Goal: Information Seeking & Learning: Learn about a topic

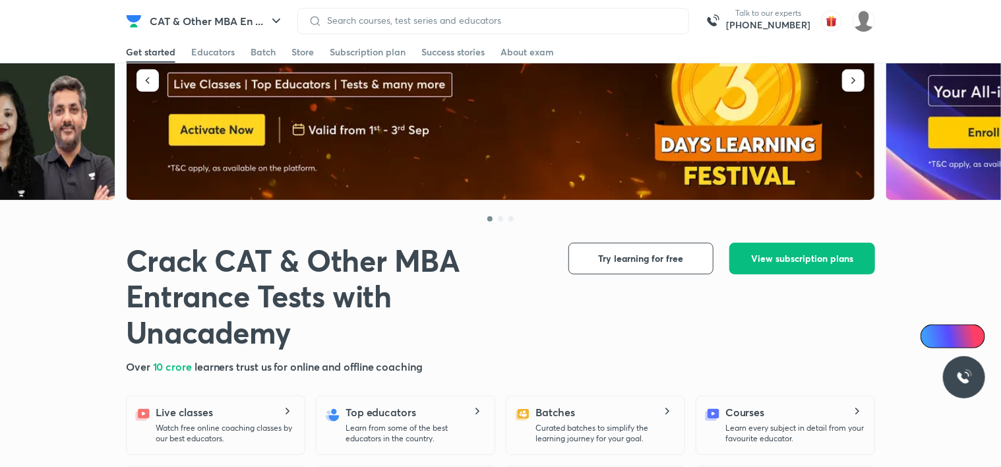
scroll to position [111, 0]
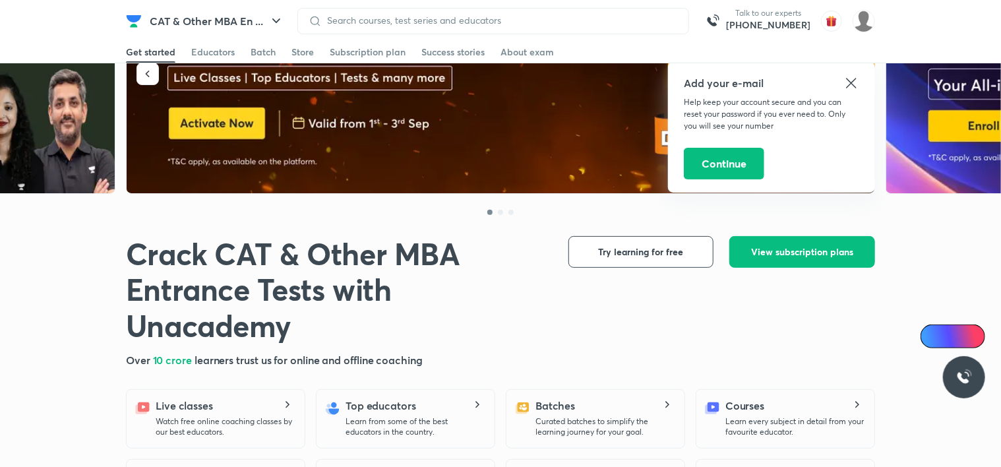
click at [849, 81] on icon at bounding box center [852, 83] width 16 height 16
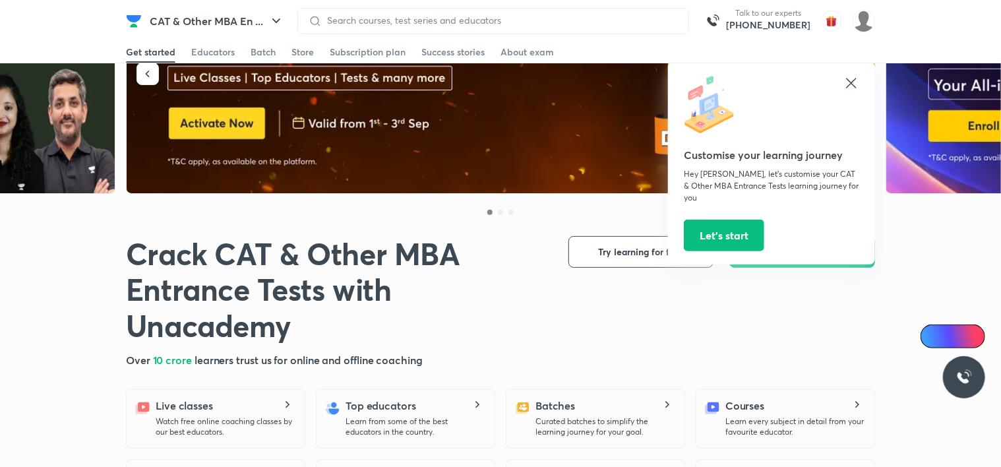
click at [850, 78] on icon at bounding box center [852, 83] width 16 height 16
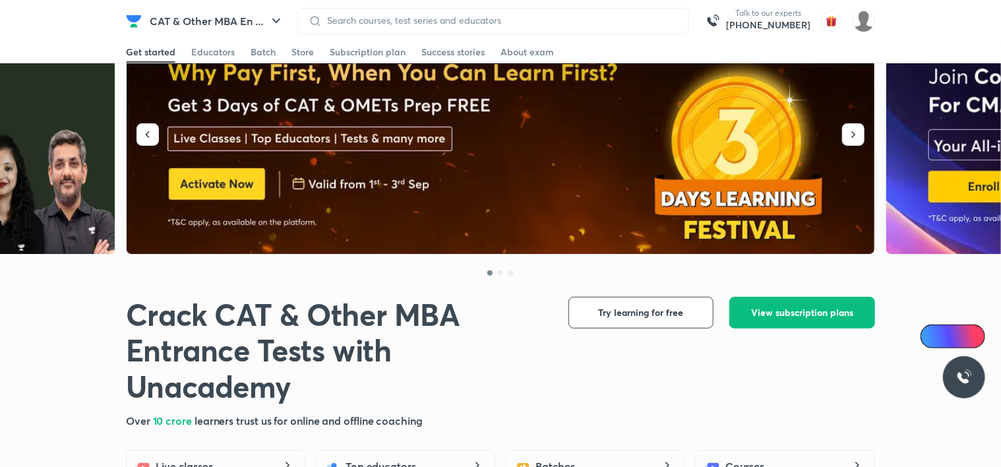
scroll to position [0, 0]
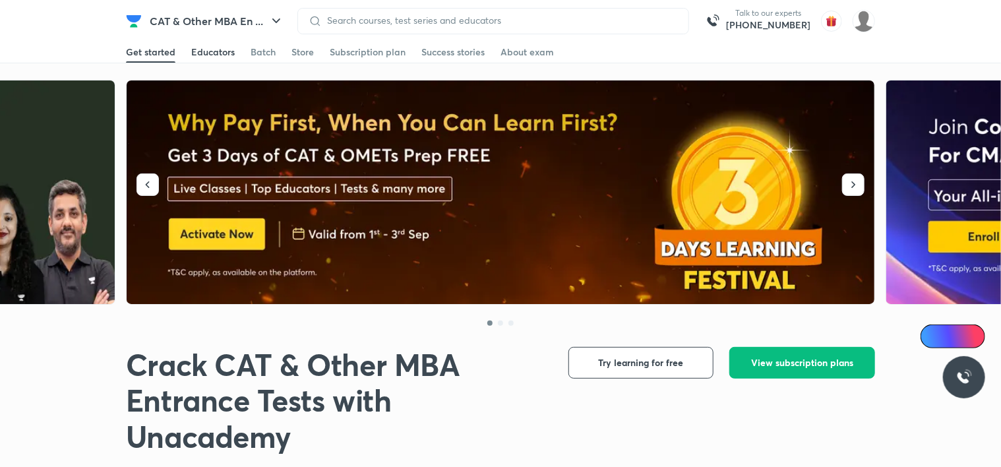
click at [224, 55] on div "Educators" at bounding box center [213, 52] width 44 height 13
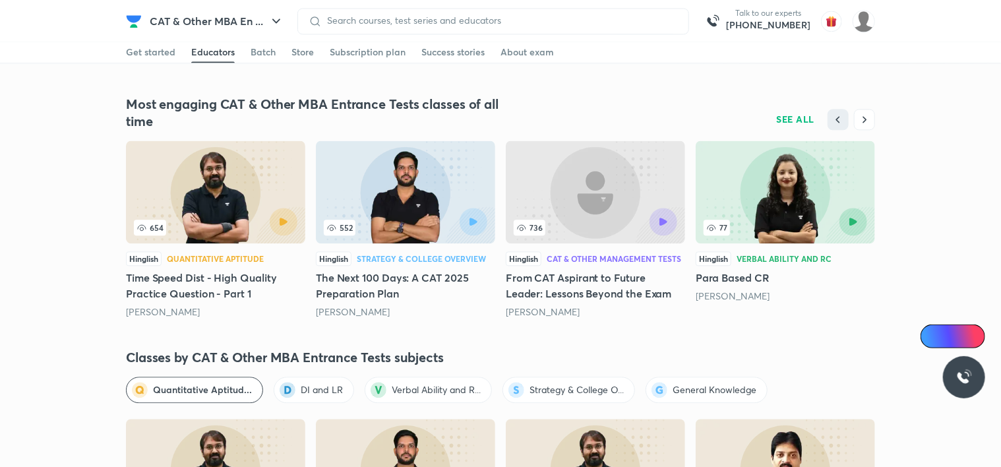
scroll to position [2202, 0]
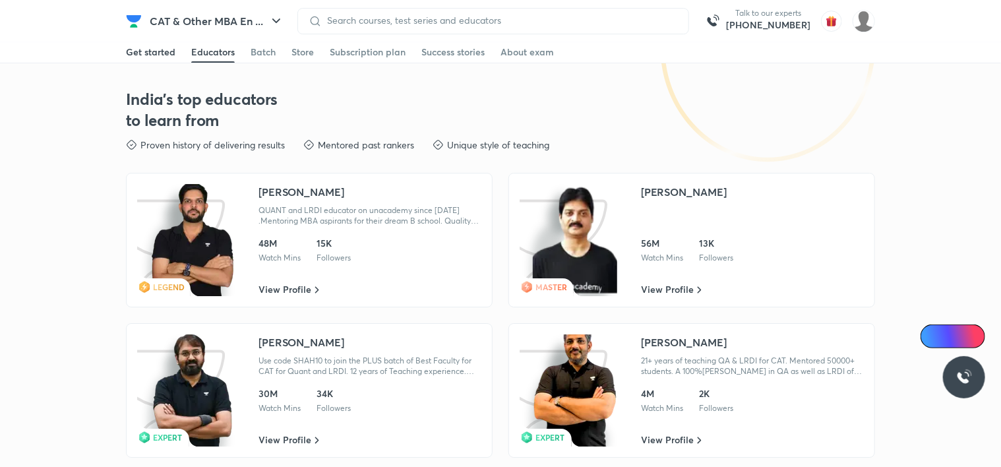
click at [156, 57] on div "Get started" at bounding box center [150, 52] width 49 height 13
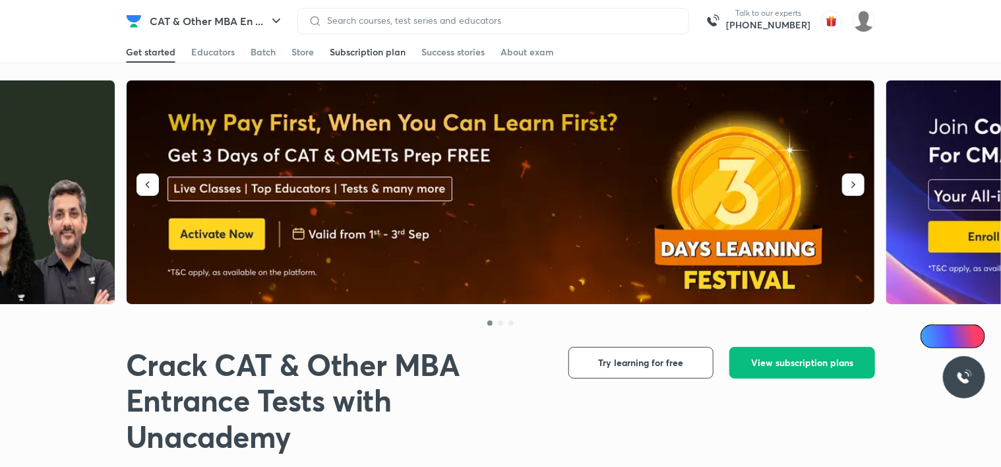
click at [387, 50] on div "Subscription plan" at bounding box center [368, 52] width 76 height 13
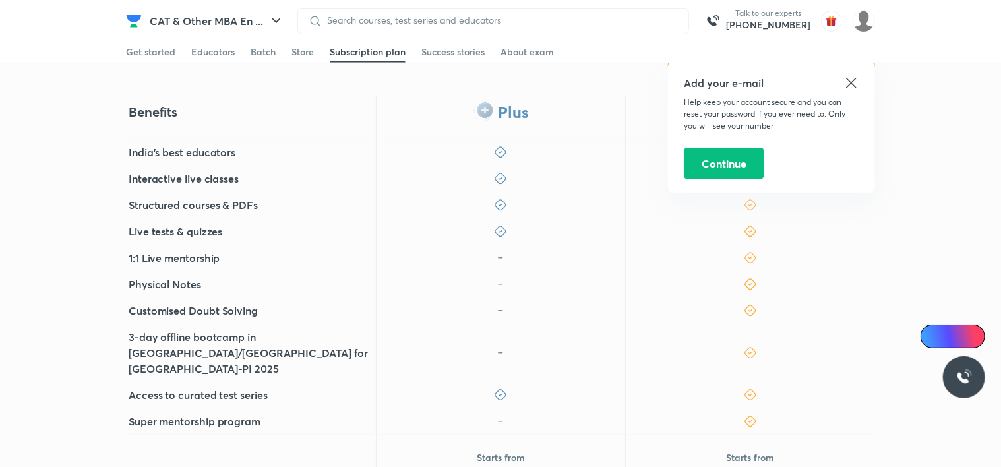
scroll to position [278, 0]
click at [852, 82] on icon at bounding box center [851, 83] width 10 height 10
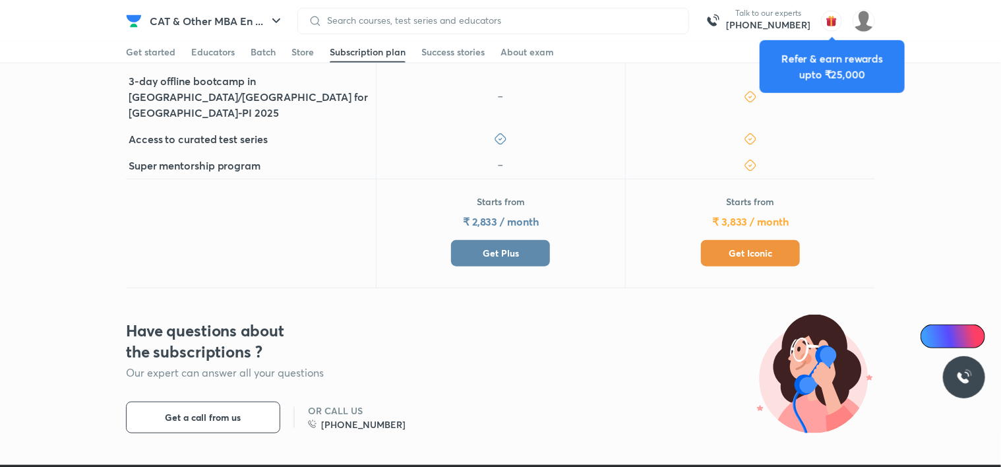
scroll to position [535, 0]
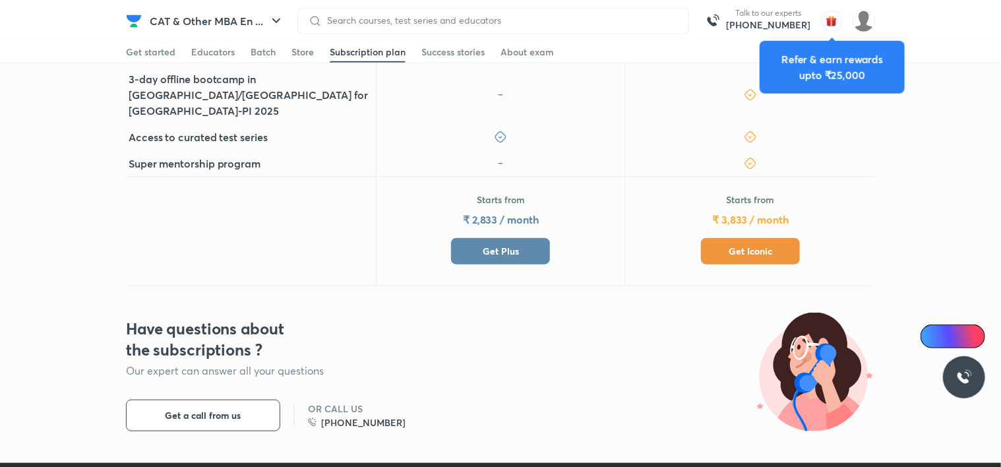
click at [489, 212] on h5 "₹ 2,833 / month" at bounding box center [501, 220] width 76 height 16
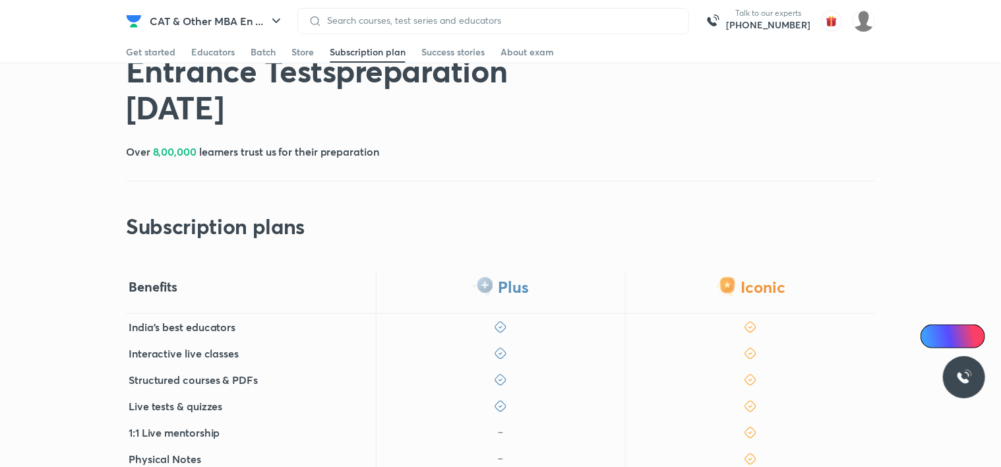
scroll to position [0, 0]
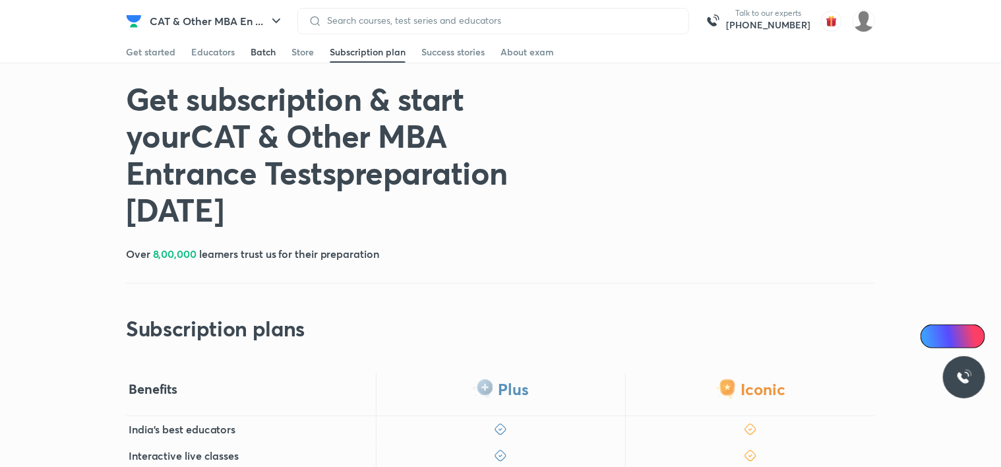
click at [263, 55] on div "Batch" at bounding box center [263, 52] width 25 height 13
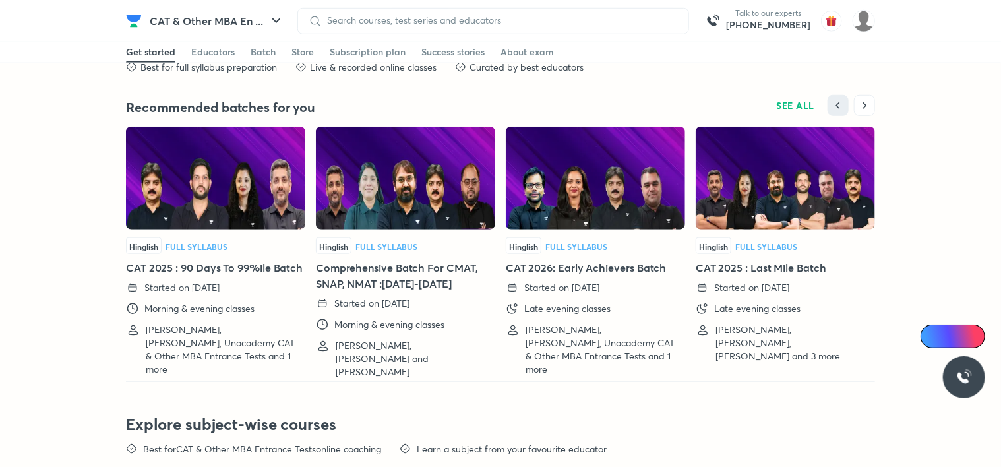
scroll to position [3004, 0]
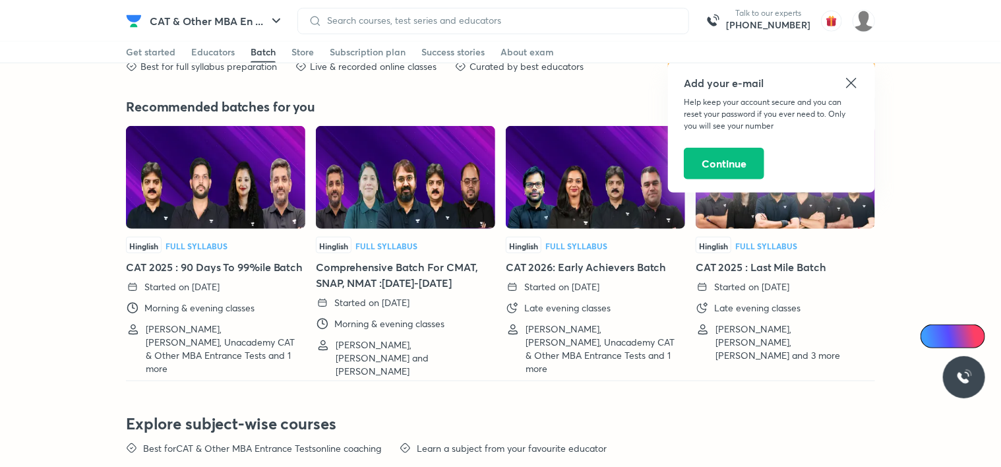
click at [850, 84] on icon at bounding box center [851, 83] width 10 height 10
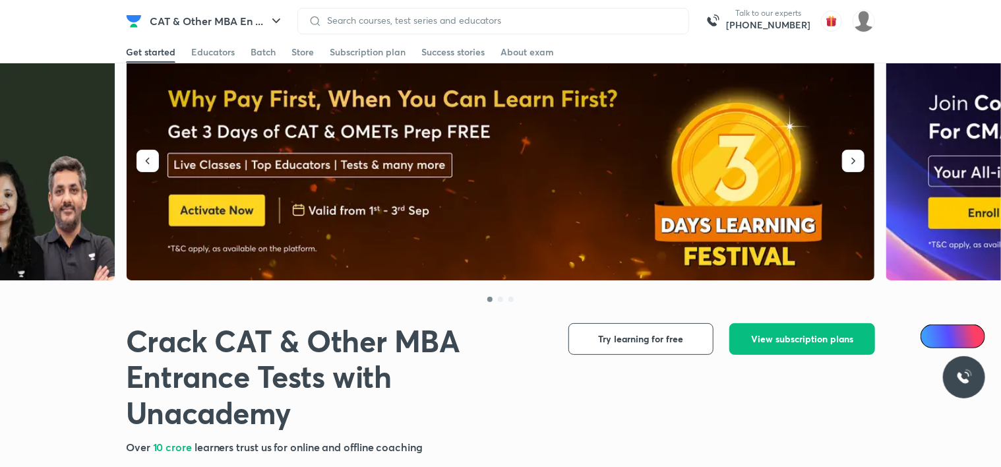
scroll to position [0, 0]
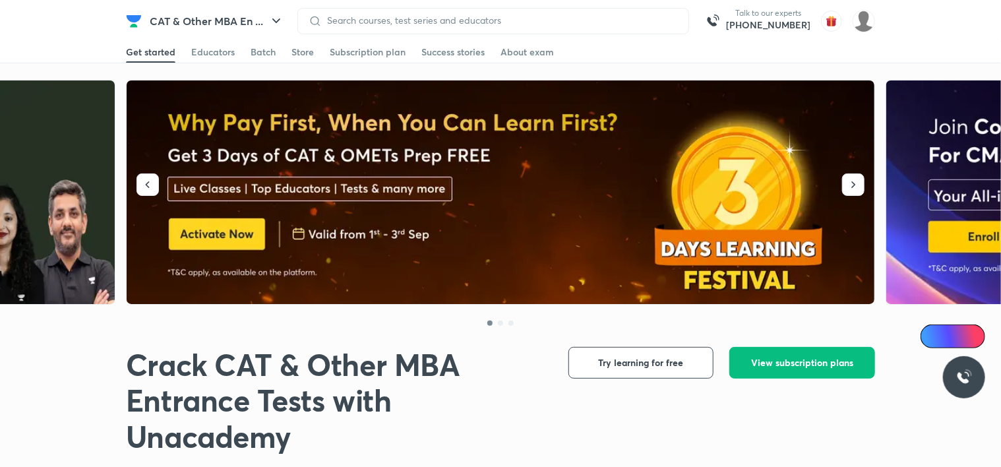
click at [388, 7] on div "CAT & Other MBA En ... Talk to our experts [PHONE_NUMBER]" at bounding box center [500, 21] width 749 height 42
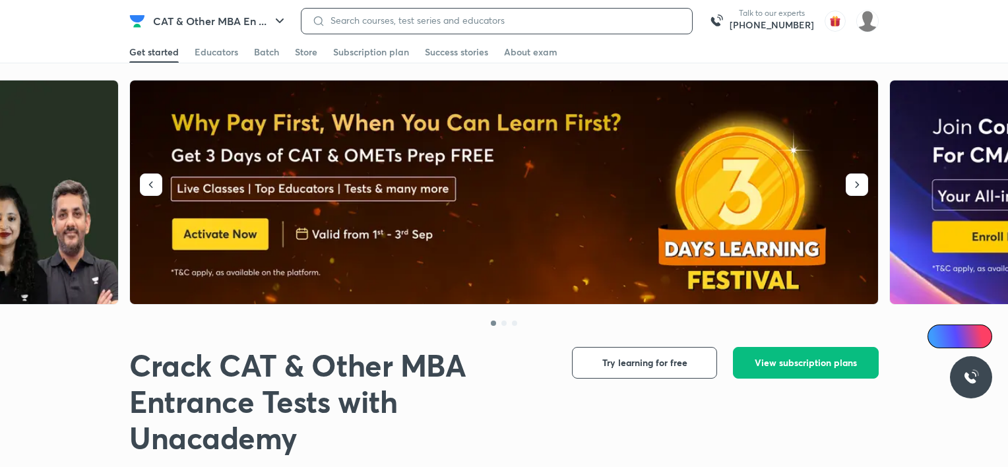
click at [378, 18] on input at bounding box center [503, 20] width 356 height 11
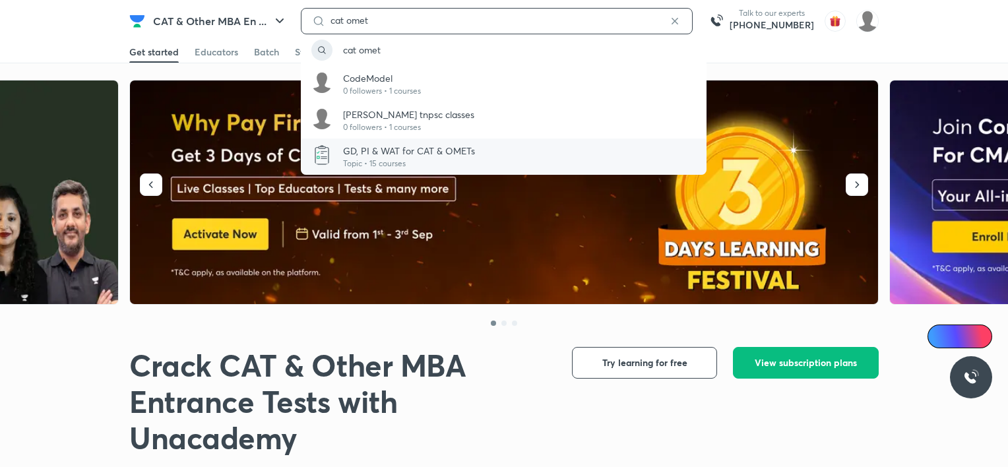
type input "cat omet"
click at [400, 156] on p "GD, PI & WAT for CAT & OMETs" at bounding box center [409, 151] width 132 height 14
click at [399, 149] on p "GD, PI & WAT for CAT & OMETs" at bounding box center [409, 151] width 132 height 14
click at [443, 160] on p "Topic • 15 courses" at bounding box center [409, 164] width 132 height 12
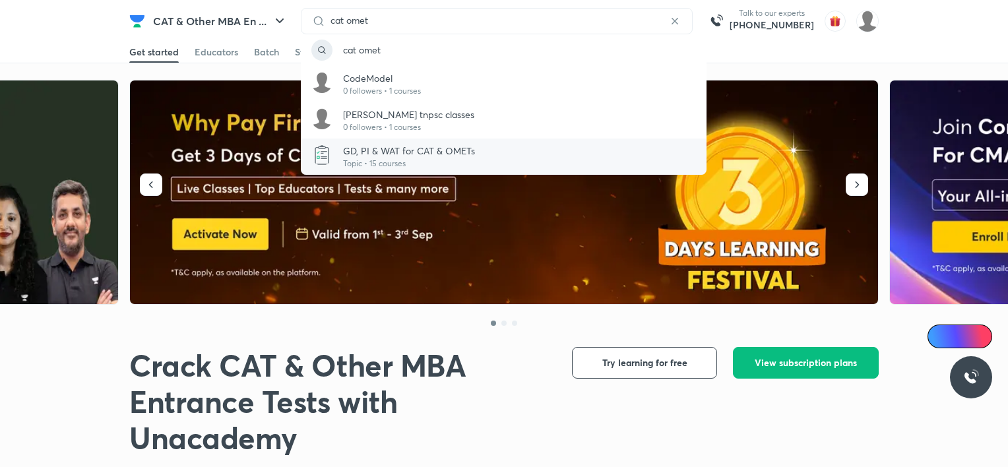
click at [443, 160] on p "Topic • 15 courses" at bounding box center [409, 164] width 132 height 12
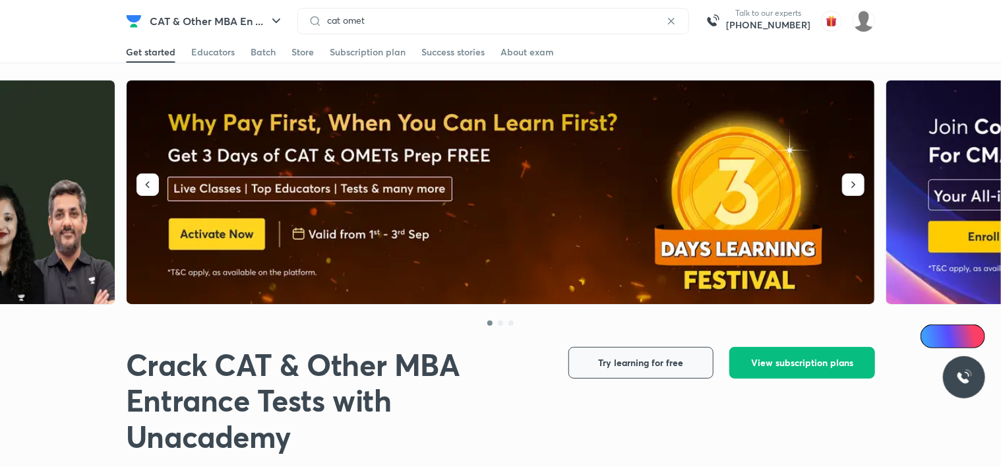
click at [586, 364] on button "Try learning for free" at bounding box center [641, 363] width 145 height 32
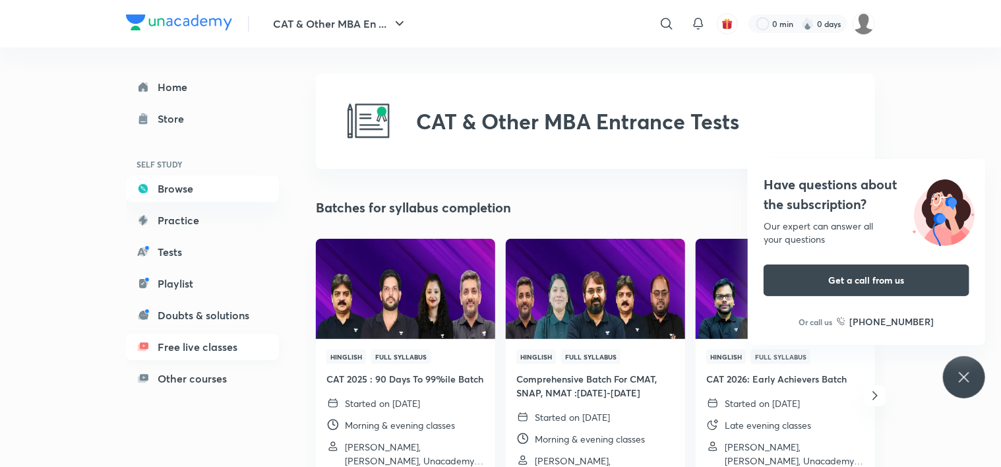
drag, startPoint x: 480, startPoint y: 3, endPoint x: 187, endPoint y: 347, distance: 451.1
click at [187, 347] on link "Free live classes" at bounding box center [202, 347] width 153 height 26
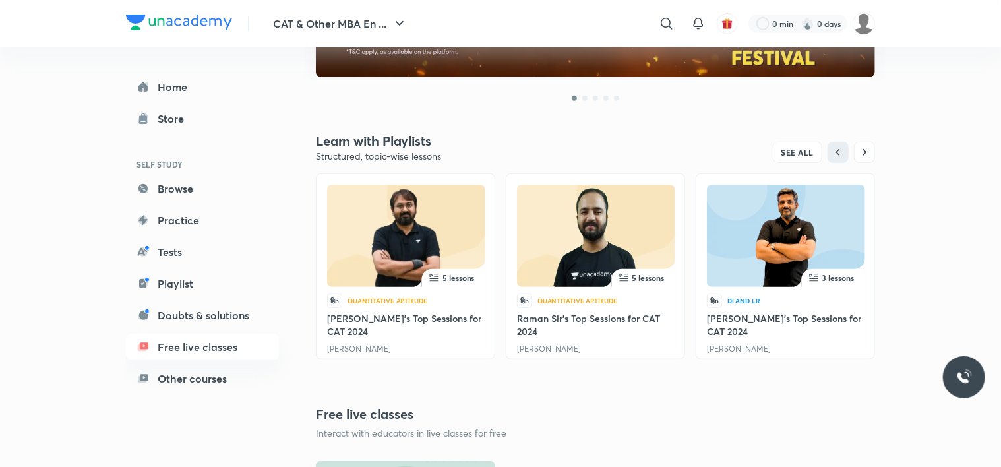
scroll to position [337, 0]
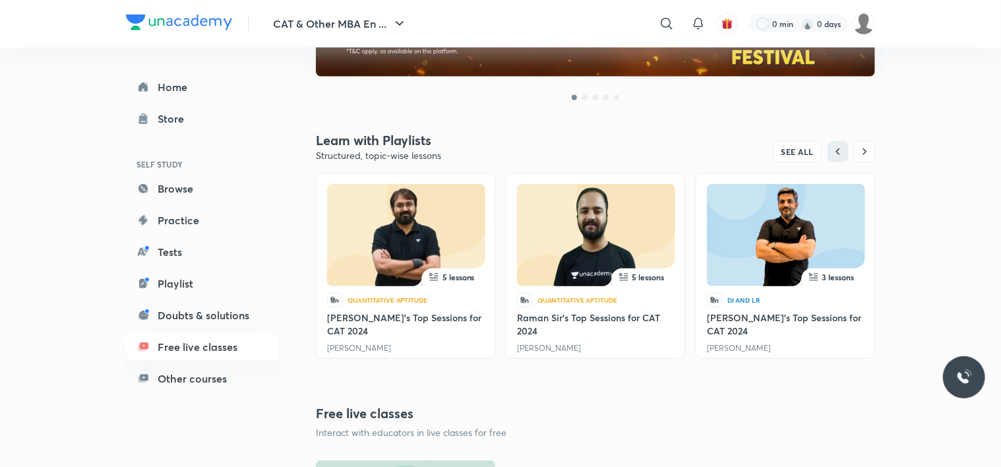
click at [381, 269] on img at bounding box center [406, 238] width 112 height 102
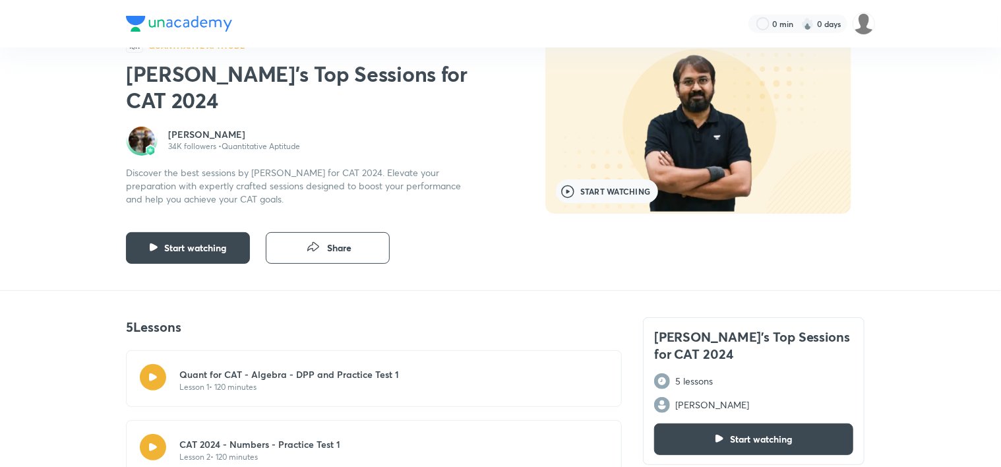
click at [600, 199] on button "Start watching" at bounding box center [607, 191] width 102 height 24
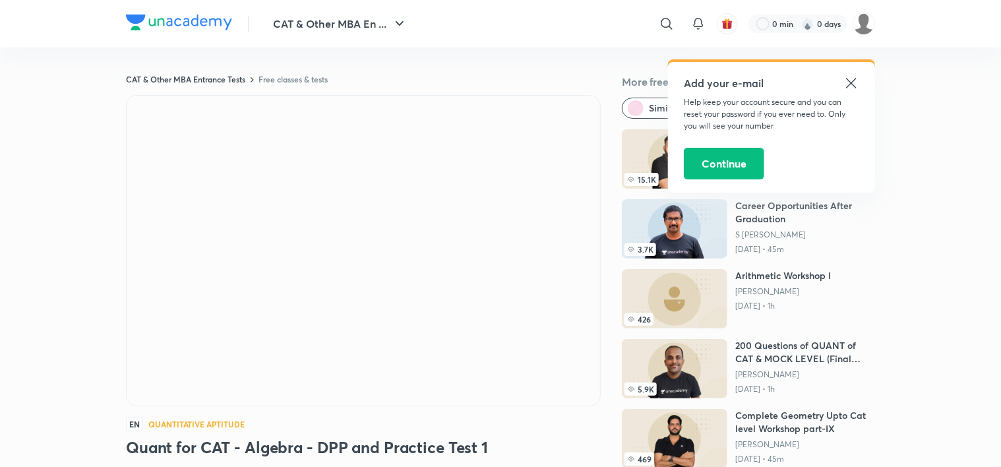
click at [853, 81] on icon at bounding box center [851, 83] width 10 height 10
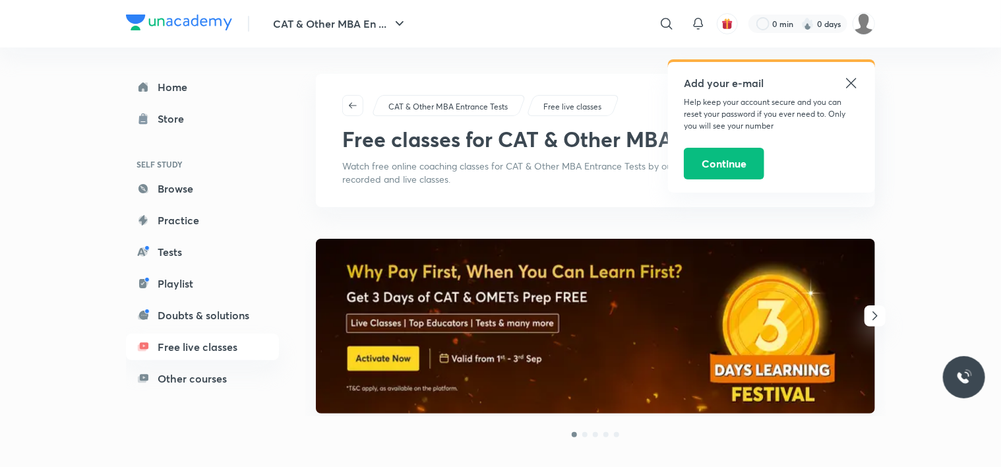
click at [857, 81] on icon at bounding box center [852, 83] width 16 height 16
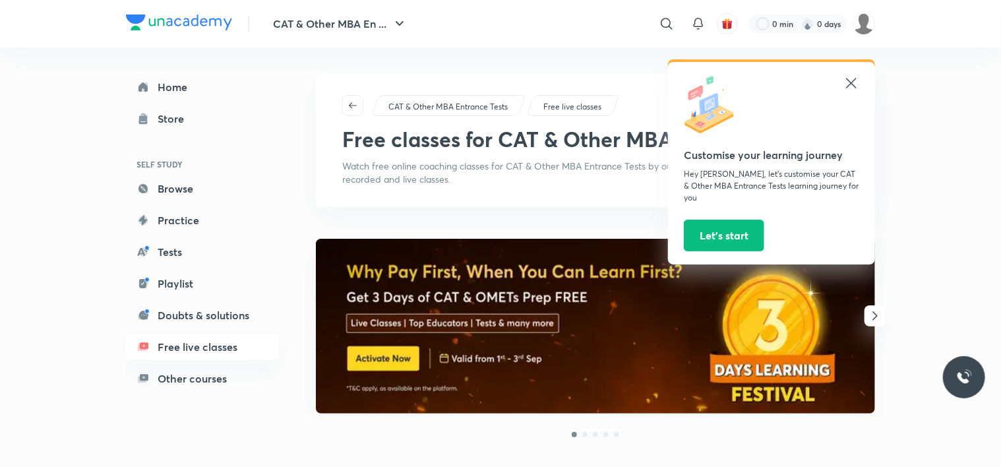
click at [843, 86] on div at bounding box center [771, 105] width 175 height 61
click at [855, 86] on icon at bounding box center [851, 83] width 10 height 10
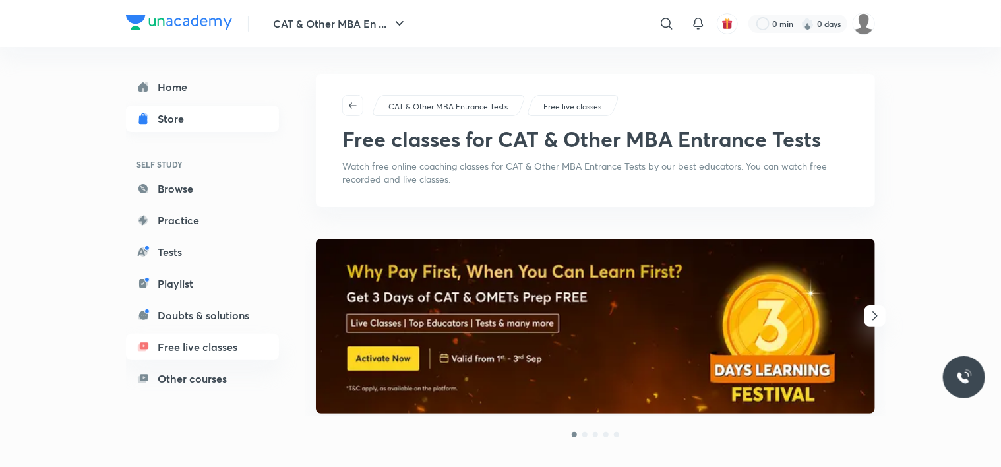
click at [164, 123] on div "Store" at bounding box center [175, 119] width 34 height 16
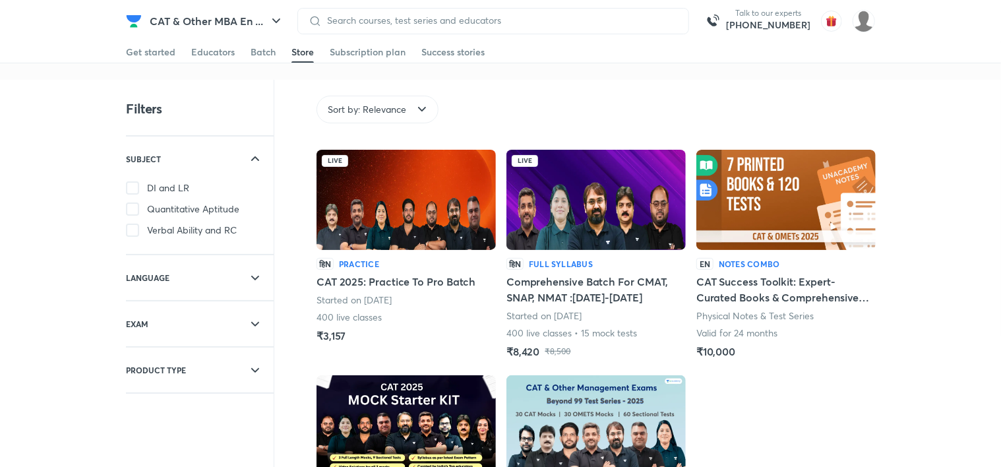
click at [532, 32] on div at bounding box center [493, 21] width 392 height 26
click at [129, 177] on div "SUBJECT" at bounding box center [163, 159] width 74 height 45
